Goal: Find specific page/section: Find specific page/section

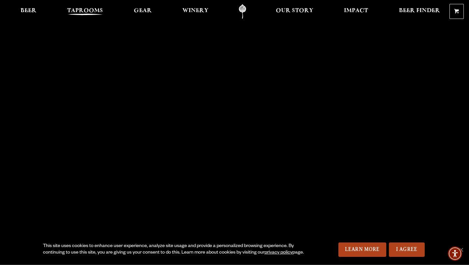
click at [79, 13] on span "Taprooms" at bounding box center [85, 10] width 36 height 5
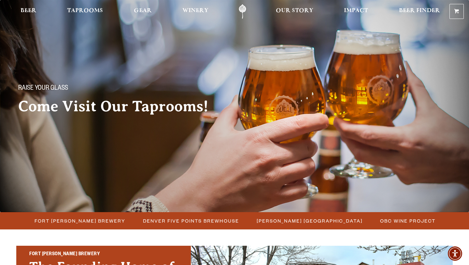
click at [109, 227] on ul "Fort [PERSON_NAME] Brewery [GEOGRAPHIC_DATA] Five Points Brewhouse [GEOGRAPHIC_…" at bounding box center [234, 220] width 469 height 17
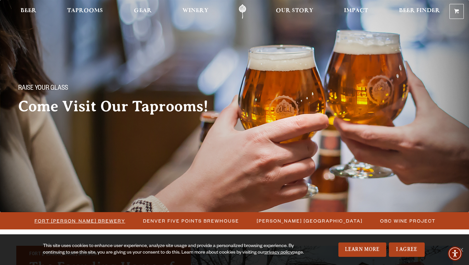
click at [104, 219] on span "Fort [PERSON_NAME] Brewery" at bounding box center [80, 220] width 91 height 9
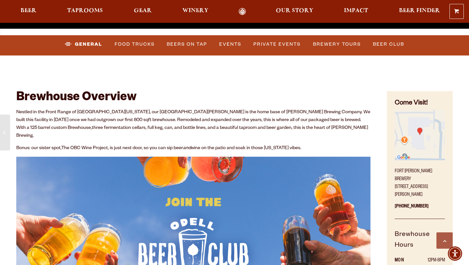
scroll to position [236, 0]
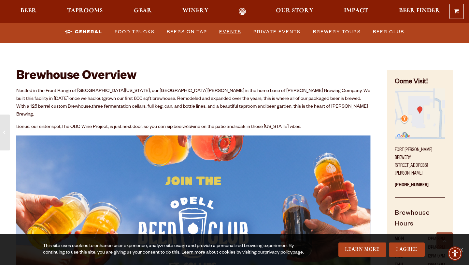
click at [236, 31] on link "Events" at bounding box center [230, 31] width 27 height 15
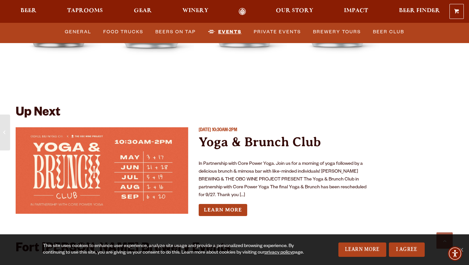
scroll to position [2335, 0]
